Goal: Navigation & Orientation: Find specific page/section

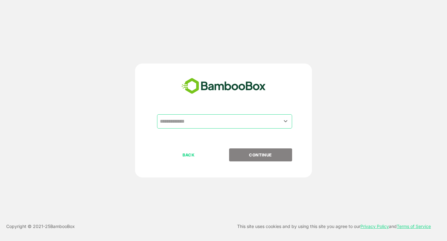
click at [227, 118] on input "text" at bounding box center [224, 122] width 132 height 12
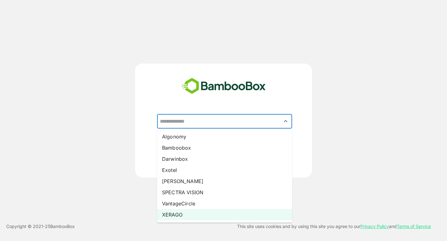
click at [196, 213] on li "XERAGO" at bounding box center [224, 214] width 135 height 11
type input "******"
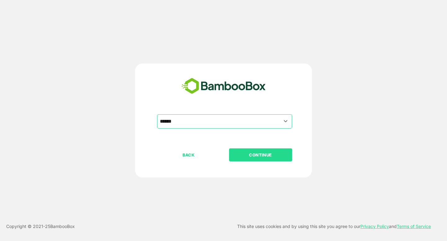
click at [257, 158] on p "CONTINUE" at bounding box center [260, 155] width 62 height 7
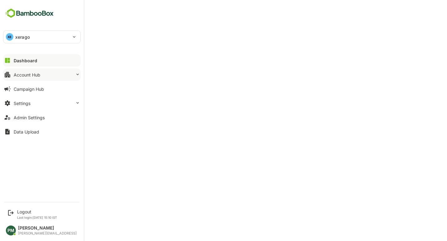
click at [37, 77] on div "Account Hub" at bounding box center [27, 74] width 27 height 5
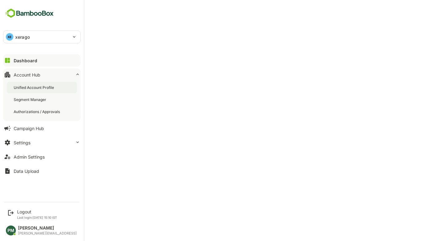
click at [38, 86] on div "Unified Account Profile" at bounding box center [35, 87] width 42 height 5
click at [34, 56] on button "Dashboard" at bounding box center [42, 60] width 78 height 12
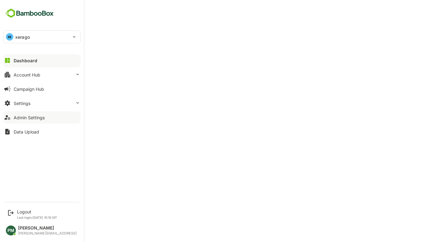
click at [49, 119] on button "Admin Settings" at bounding box center [42, 117] width 78 height 12
click at [35, 63] on button "Dashboard" at bounding box center [42, 60] width 78 height 12
click at [44, 62] on button "Dashboard" at bounding box center [42, 60] width 78 height 12
click at [35, 216] on p "Last login: [DATE] 15:10 IST" at bounding box center [37, 218] width 40 height 4
click at [24, 210] on div "Logout" at bounding box center [37, 211] width 40 height 5
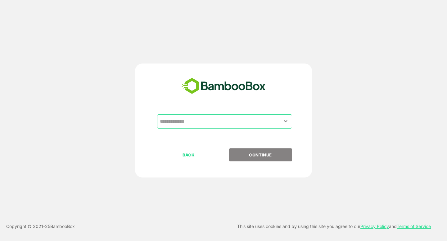
click at [191, 120] on input "text" at bounding box center [224, 122] width 132 height 12
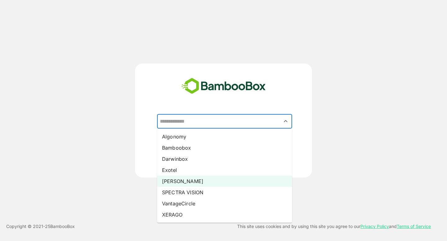
click at [181, 184] on li "[PERSON_NAME]" at bounding box center [224, 181] width 135 height 11
type input "*****"
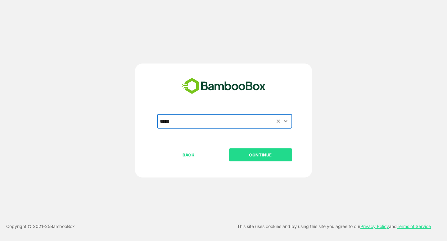
click at [251, 155] on p "CONTINUE" at bounding box center [260, 155] width 62 height 7
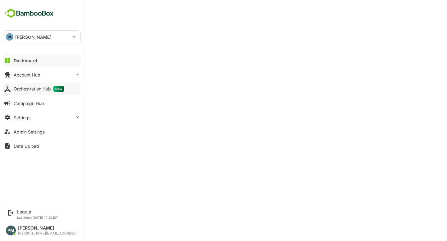
click at [35, 87] on div "Orchestration Hub New" at bounding box center [39, 89] width 50 height 6
click at [44, 63] on button "Dashboard" at bounding box center [42, 60] width 78 height 12
click at [39, 69] on button "Account Hub" at bounding box center [42, 75] width 78 height 12
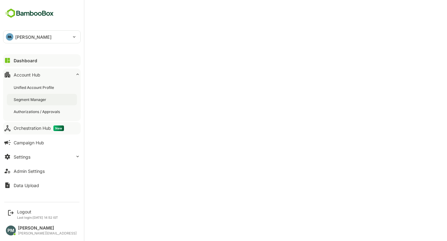
click at [37, 98] on div "Segment Manager" at bounding box center [31, 99] width 34 height 5
